Goal: Transaction & Acquisition: Book appointment/travel/reservation

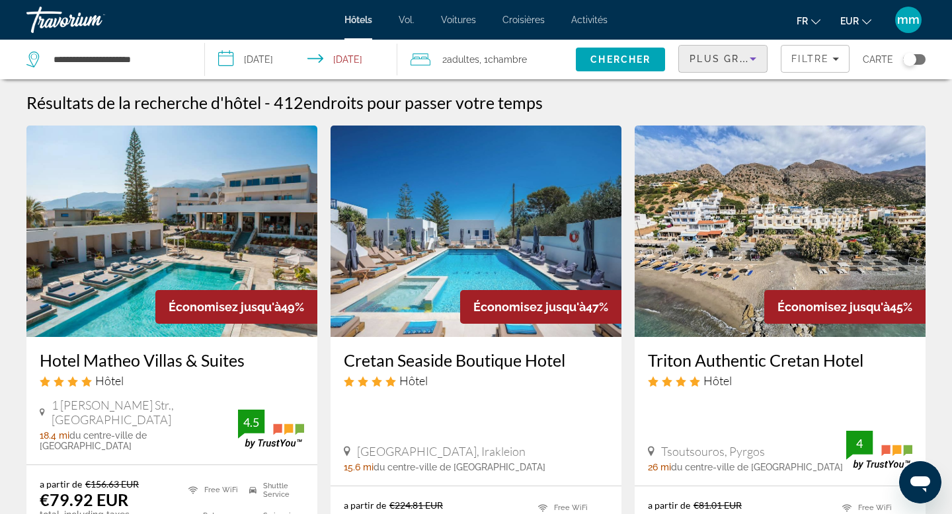
click at [707, 63] on span "Plus grandes économies" at bounding box center [768, 59] width 158 height 11
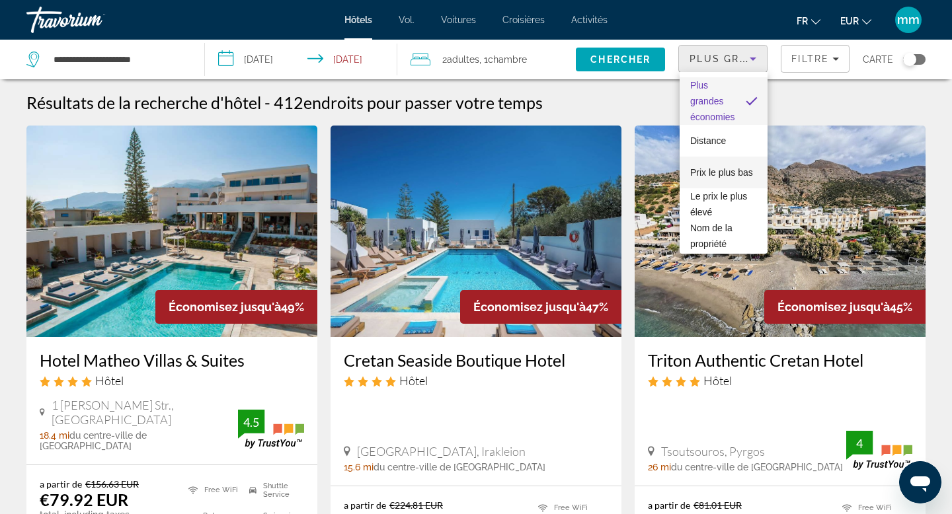
click at [708, 172] on font "Prix ​​le plus bas" at bounding box center [721, 172] width 63 height 11
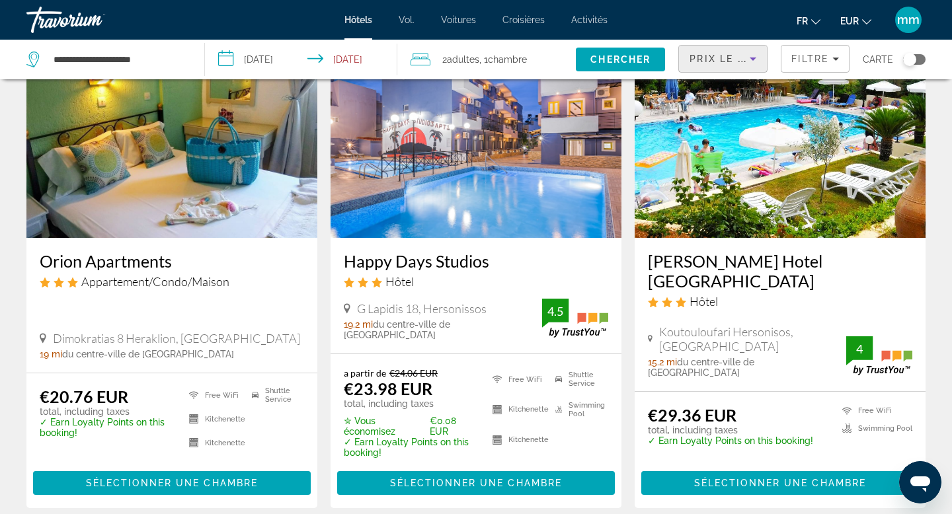
scroll to position [100, 0]
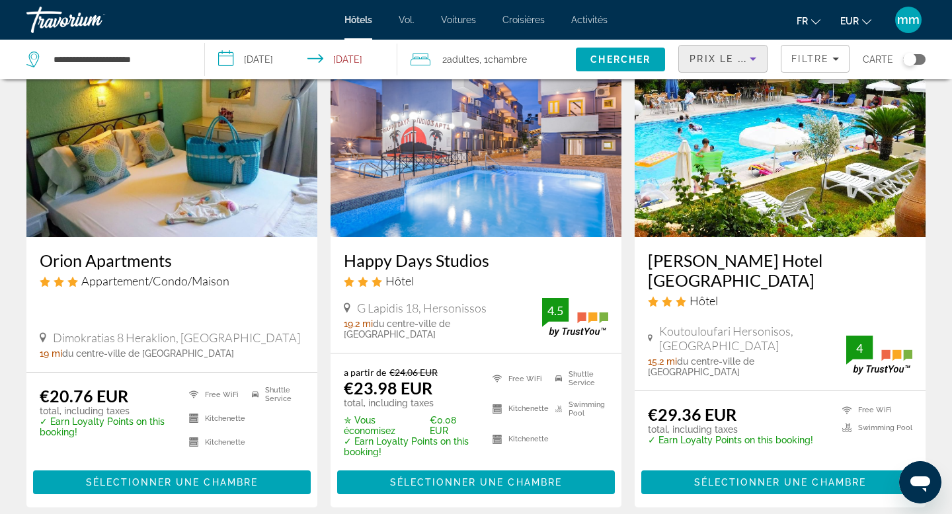
click at [733, 56] on span "Prix ​​le plus bas" at bounding box center [741, 59] width 104 height 11
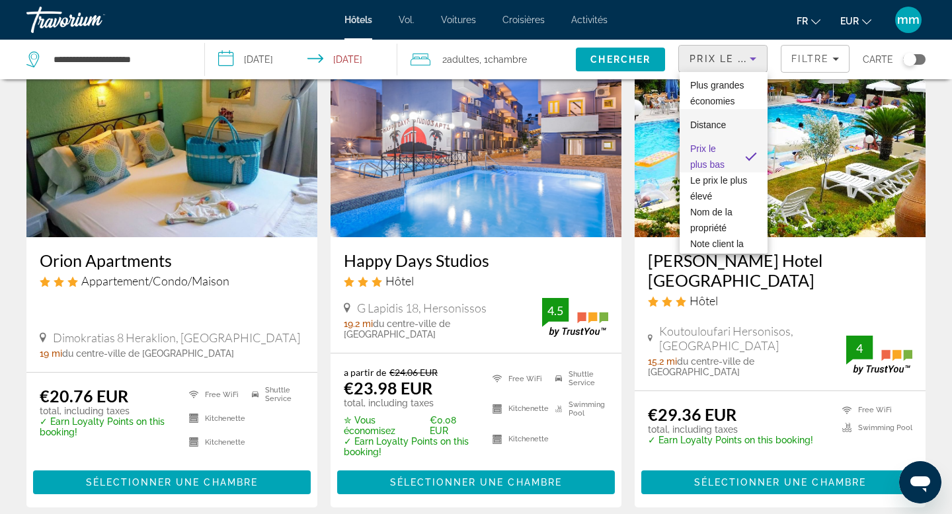
click at [712, 130] on span "Distance" at bounding box center [708, 125] width 36 height 16
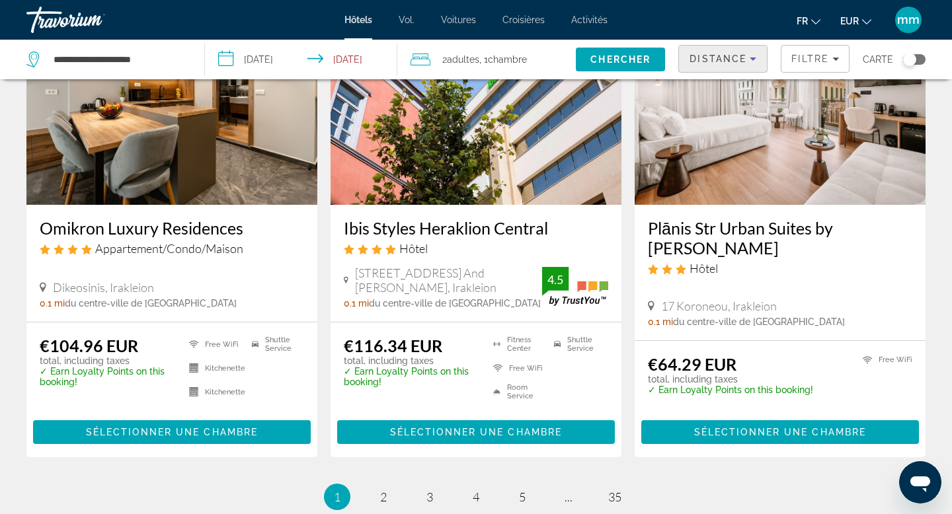
scroll to position [1640, 0]
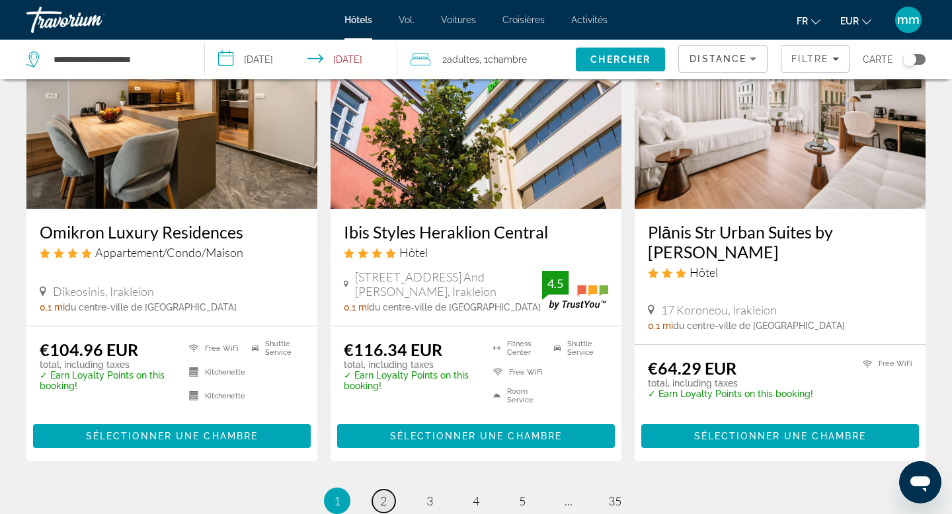
click at [379, 490] on link "page 2" at bounding box center [383, 501] width 23 height 23
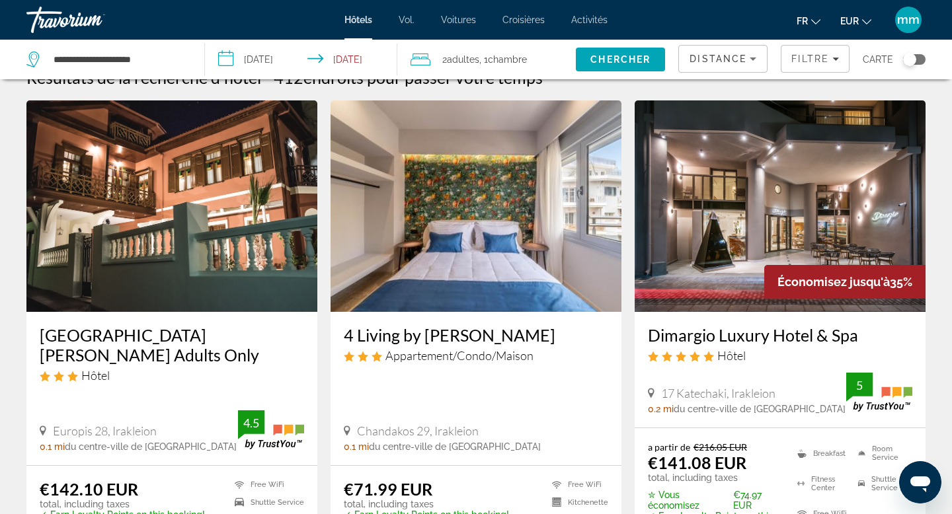
scroll to position [17, 0]
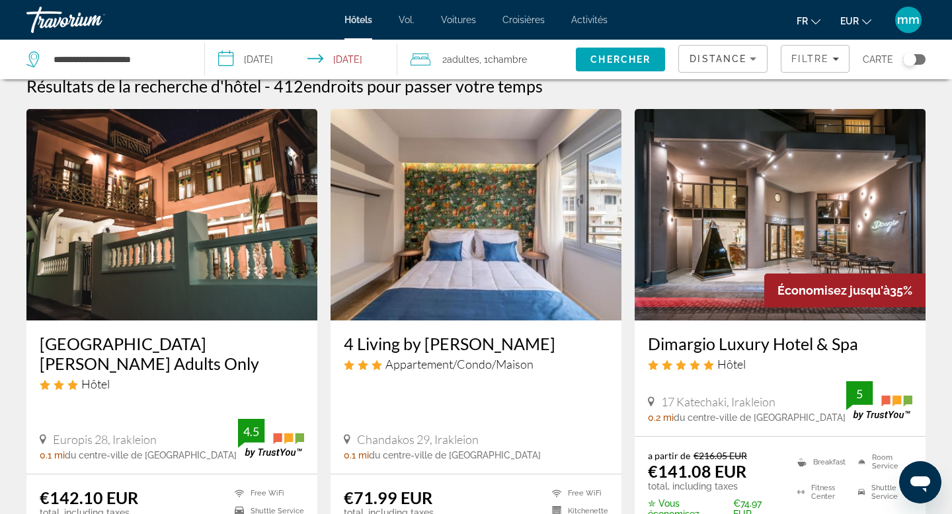
click at [264, 375] on div "[GEOGRAPHIC_DATA][PERSON_NAME] Adults Only Hôtel" at bounding box center [172, 367] width 264 height 67
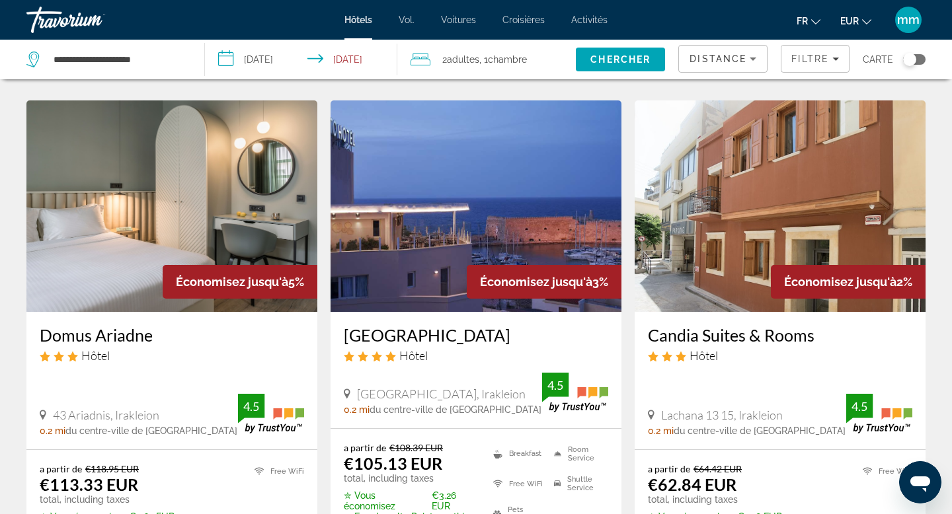
scroll to position [1040, 0]
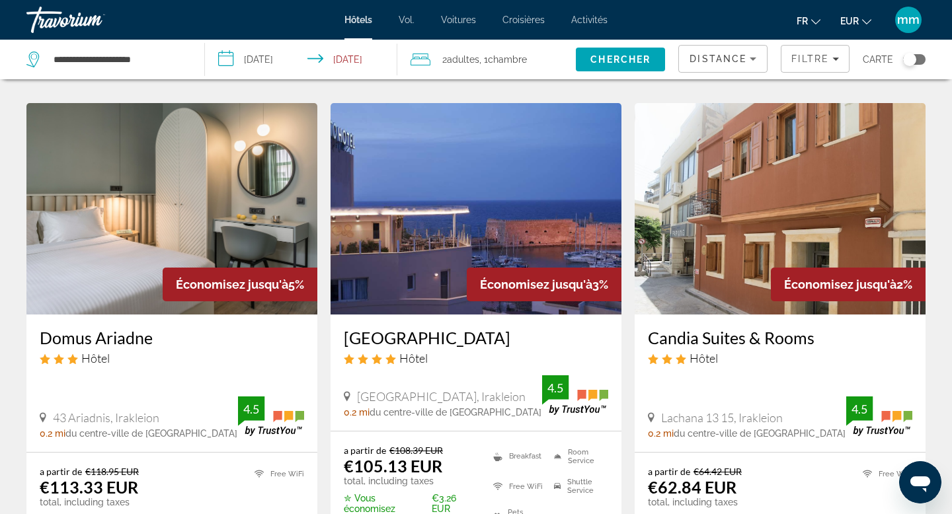
click at [703, 240] on img "Contenu principal" at bounding box center [779, 208] width 291 height 211
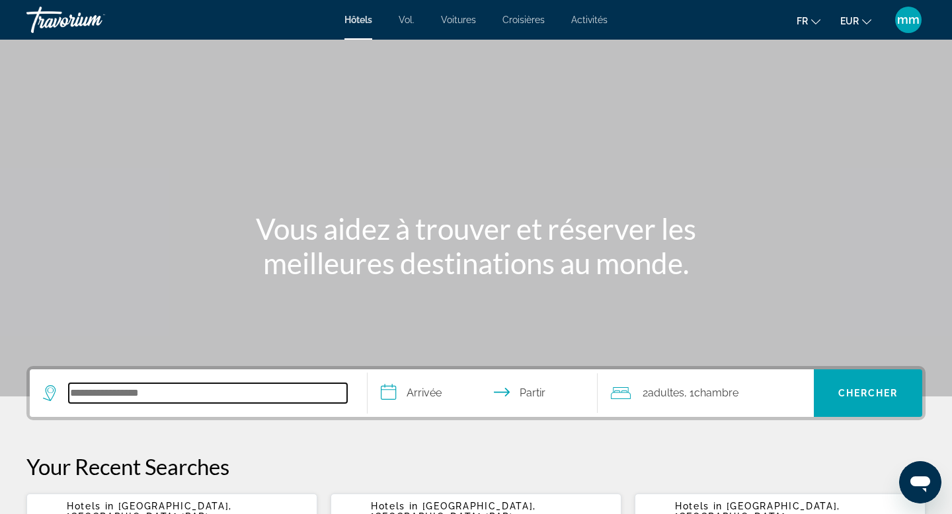
click at [147, 399] on input "Rechercher une destination hôtelière" at bounding box center [208, 393] width 278 height 20
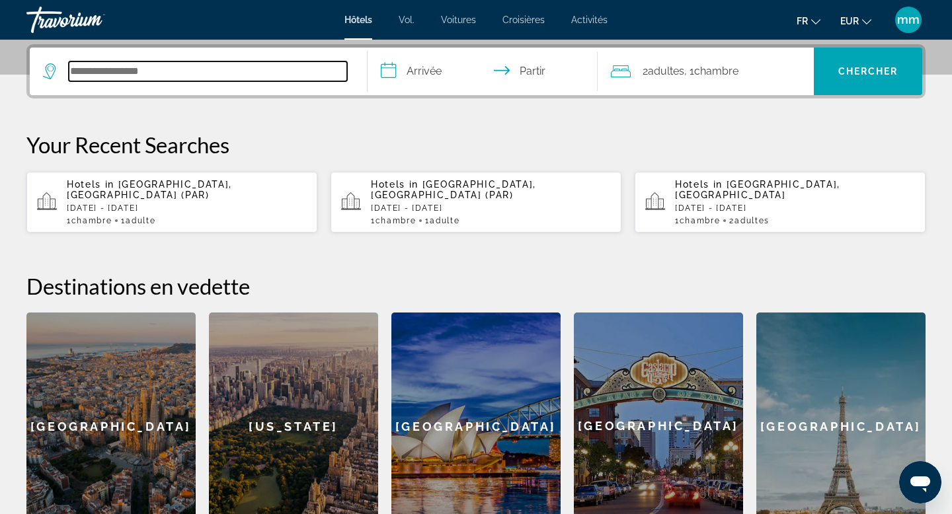
scroll to position [323, 0]
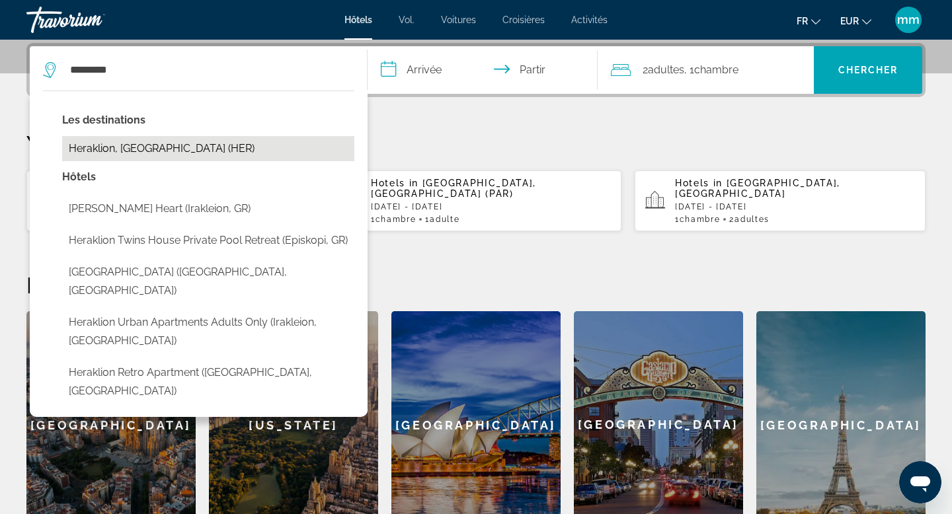
click at [124, 152] on button "Heraklion, Greece (HER)" at bounding box center [208, 148] width 292 height 25
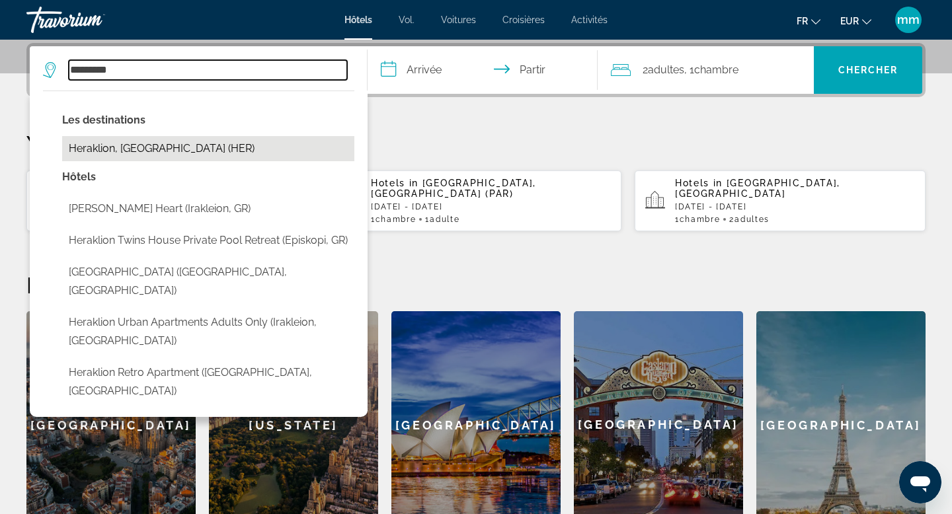
type input "**********"
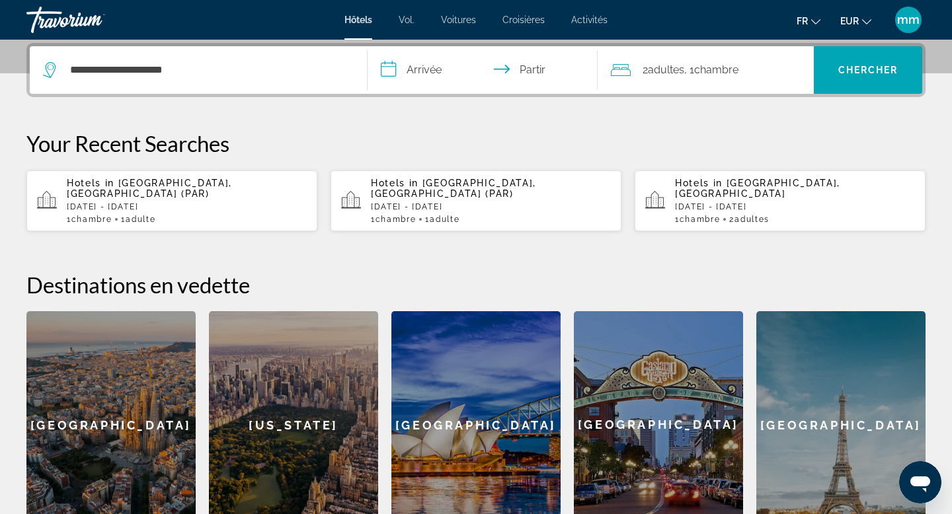
click at [459, 67] on input "**********" at bounding box center [484, 72] width 235 height 52
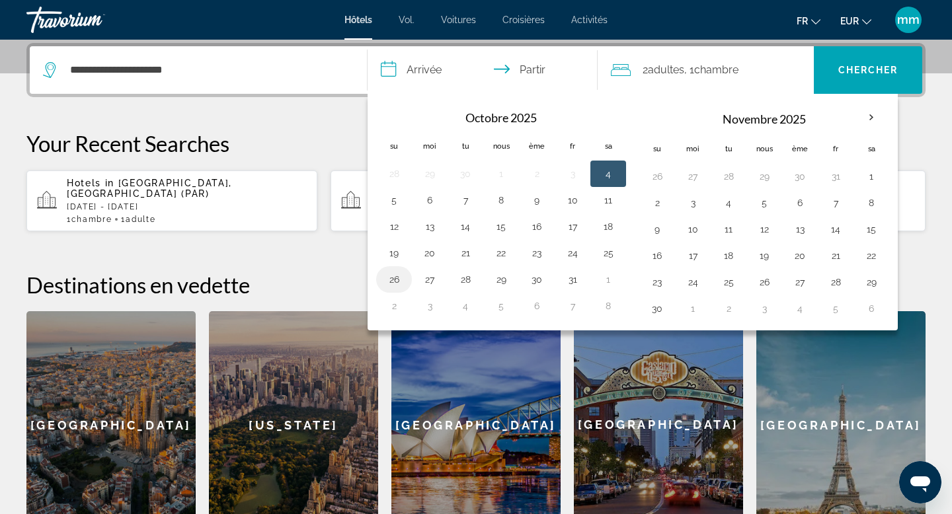
click at [393, 281] on button "26" at bounding box center [393, 279] width 21 height 19
click at [430, 280] on button "27" at bounding box center [429, 279] width 21 height 19
type input "**********"
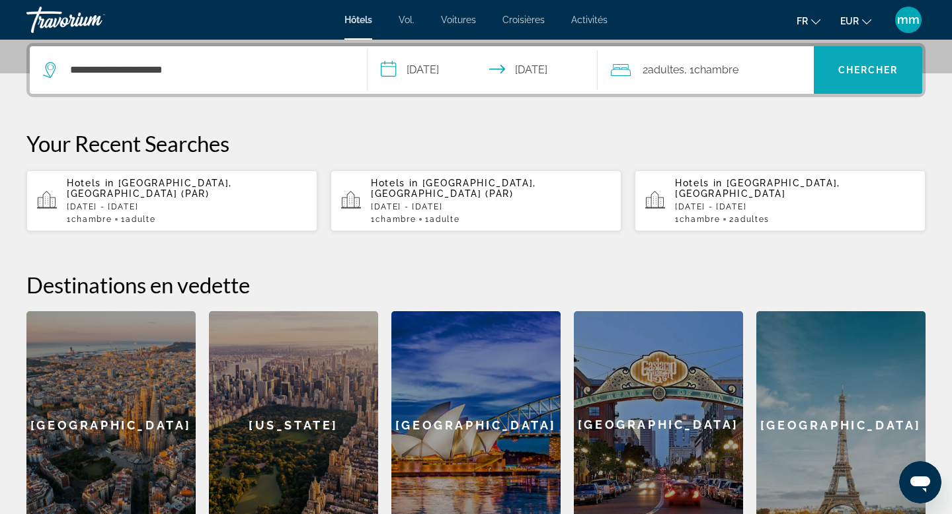
click at [840, 67] on font "Chercher" at bounding box center [868, 70] width 60 height 11
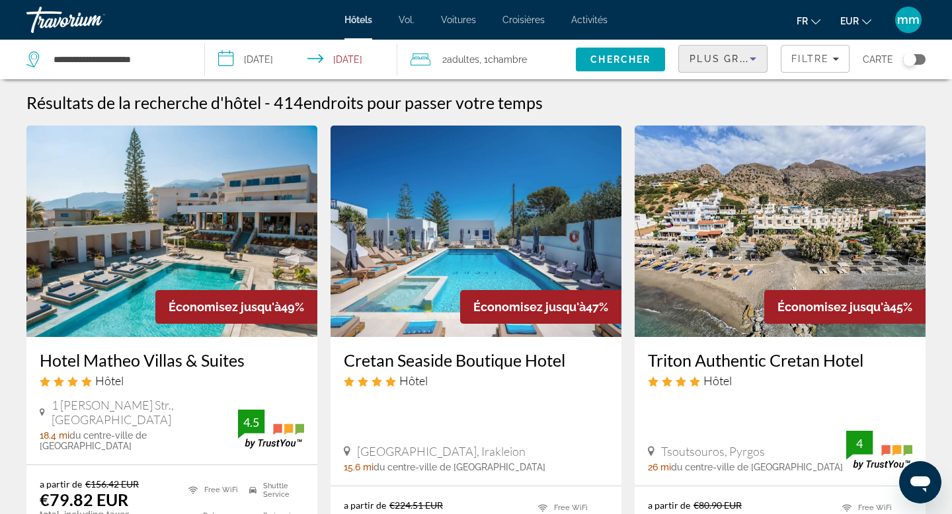
click at [708, 56] on span "Plus grandes économies" at bounding box center [768, 59] width 158 height 11
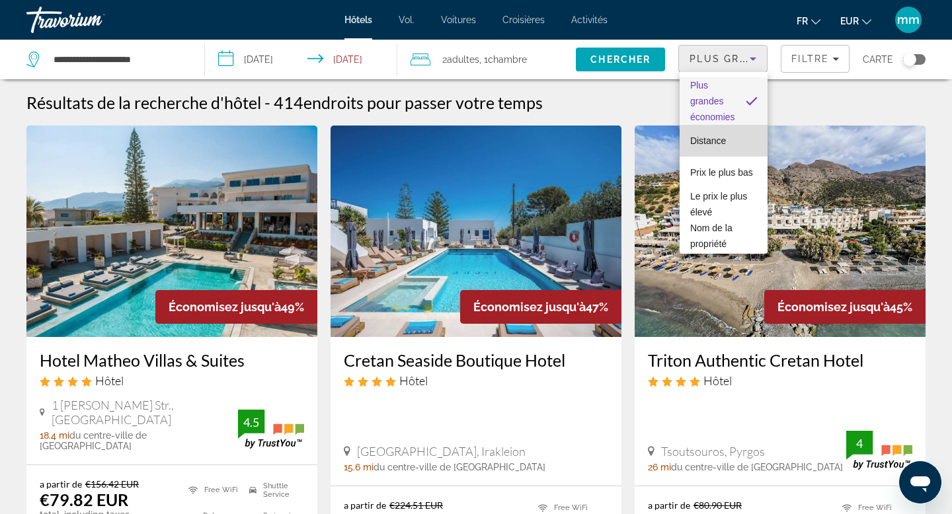
click at [698, 137] on font "Distance" at bounding box center [708, 140] width 36 height 11
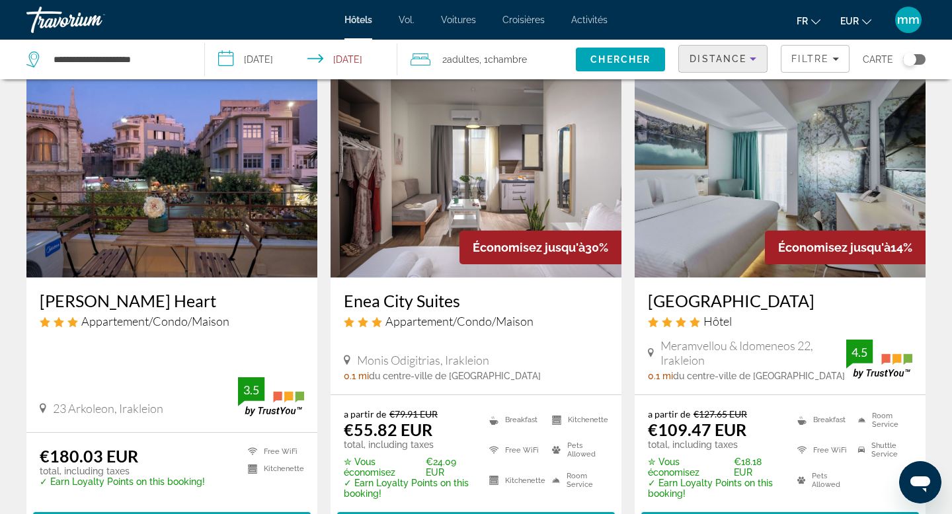
scroll to position [48, 0]
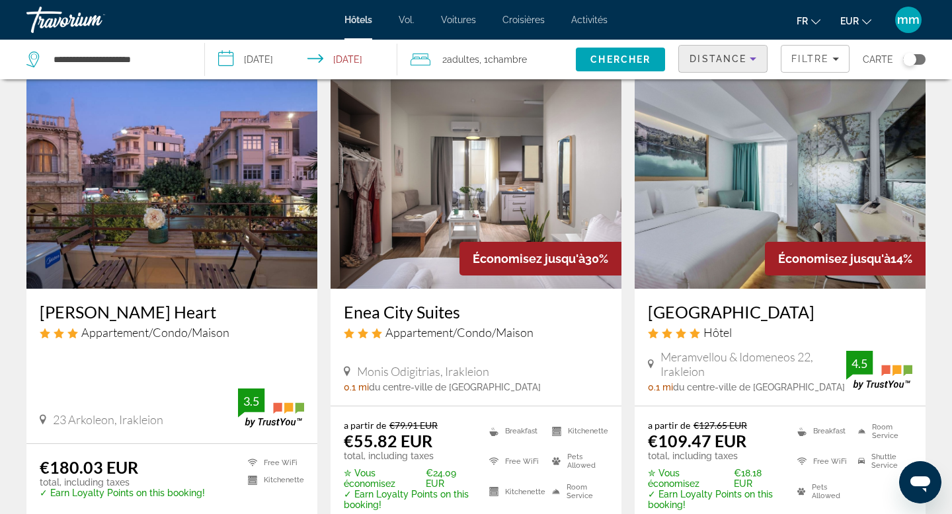
click at [426, 174] on img "Contenu principal" at bounding box center [475, 182] width 291 height 211
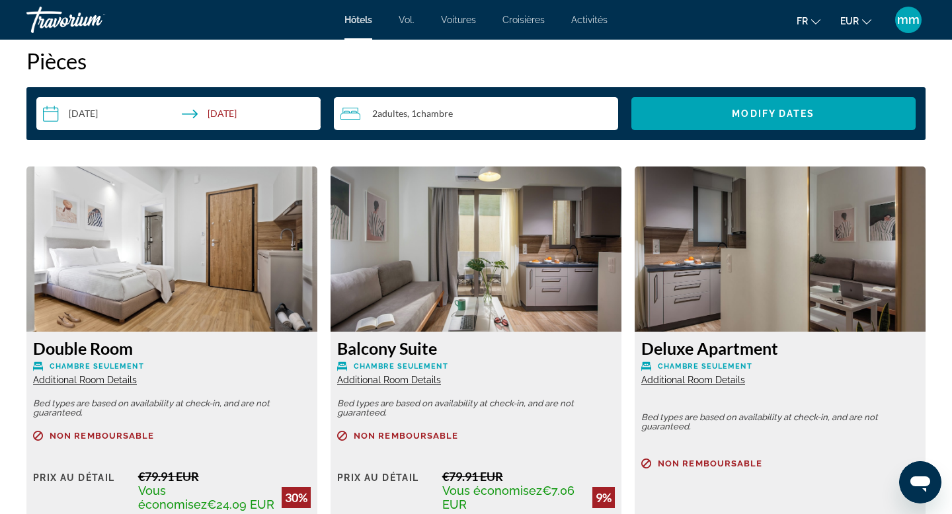
scroll to position [1577, 0]
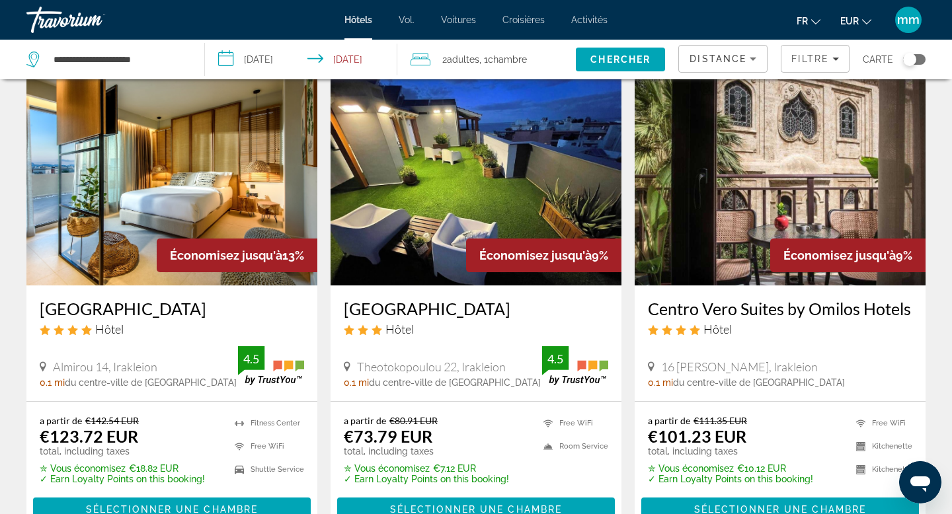
scroll to position [559, 0]
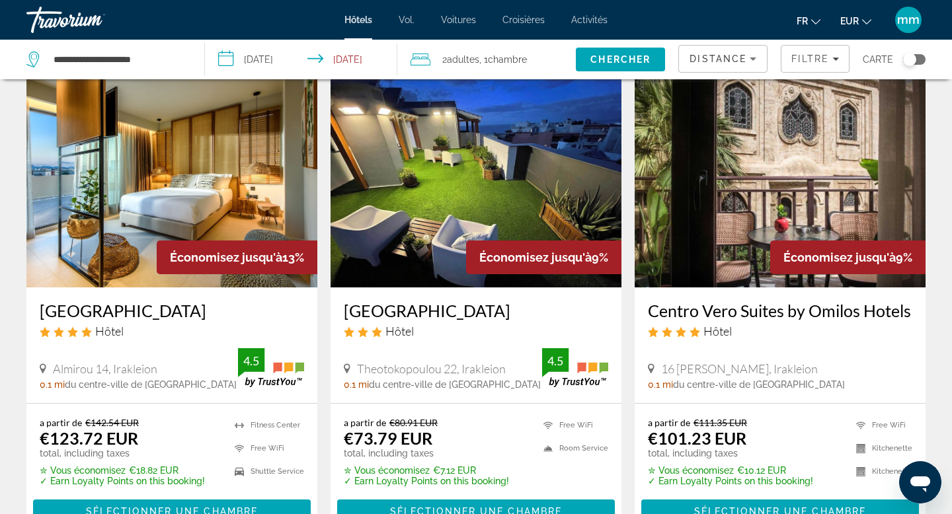
click at [436, 178] on img "Contenu principal" at bounding box center [475, 181] width 291 height 211
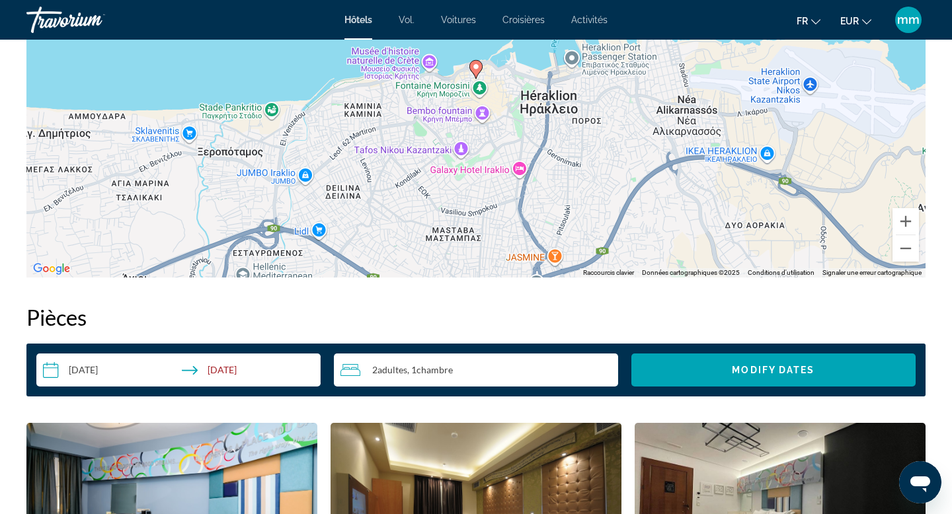
scroll to position [1426, 0]
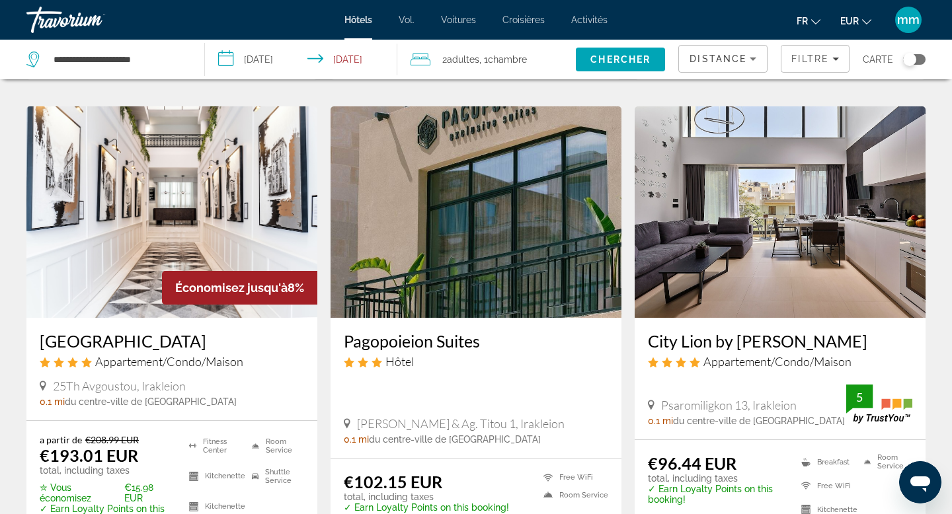
scroll to position [1018, 0]
